Goal: Navigation & Orientation: Find specific page/section

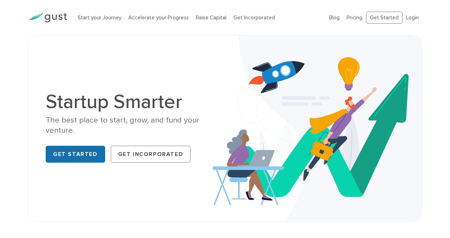
click at [82, 154] on link "Get Started" at bounding box center [75, 154] width 59 height 17
click at [56, 19] on img at bounding box center [47, 17] width 39 height 9
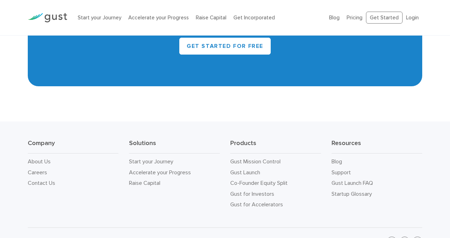
scroll to position [3174, 0]
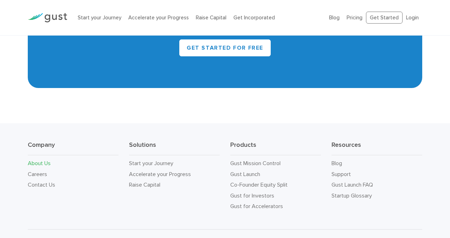
click at [42, 162] on link "About Us" at bounding box center [39, 163] width 23 height 7
